Goal: Obtain resource: Obtain resource

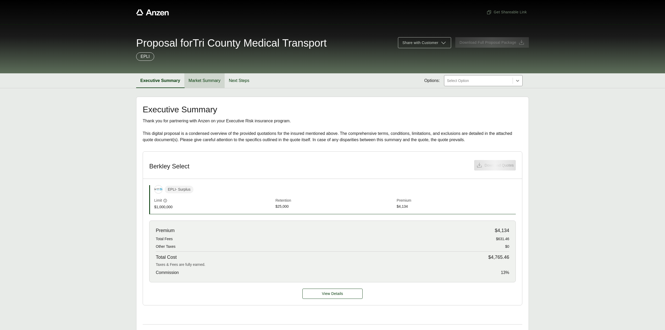
click at [201, 78] on button "Market Summary" at bounding box center [204, 80] width 40 height 15
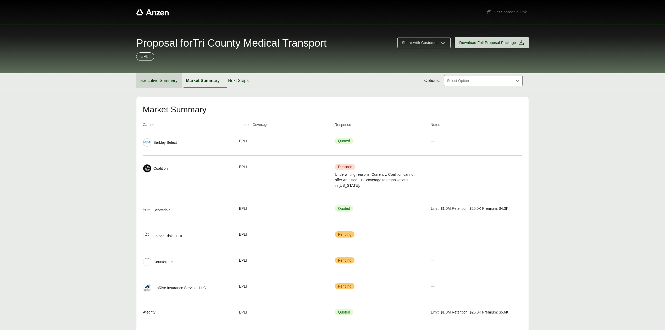
click at [172, 85] on button "Executive Summary" at bounding box center [159, 80] width 46 height 15
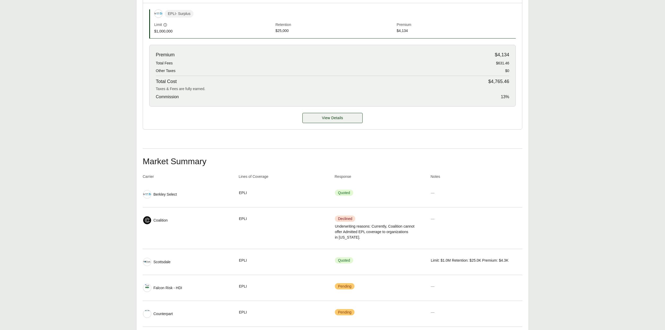
scroll to position [174, 0]
click at [337, 122] on button "View Details" at bounding box center [332, 118] width 60 height 10
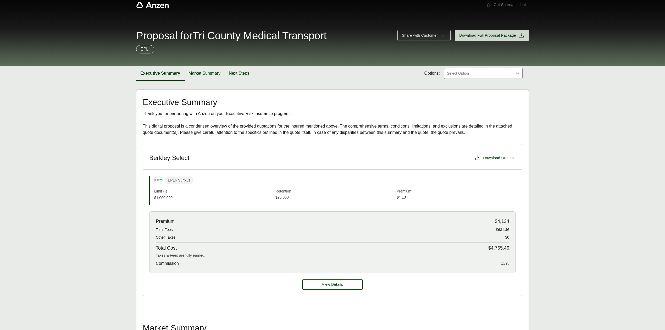
scroll to position [0, 0]
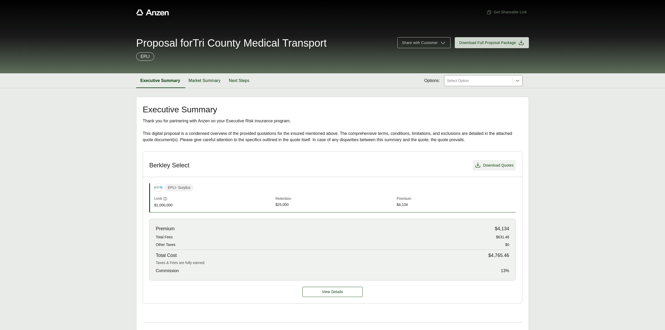
click at [495, 163] on span "Download Quotes" at bounding box center [498, 164] width 31 height 5
